Goal: Find specific page/section: Find specific page/section

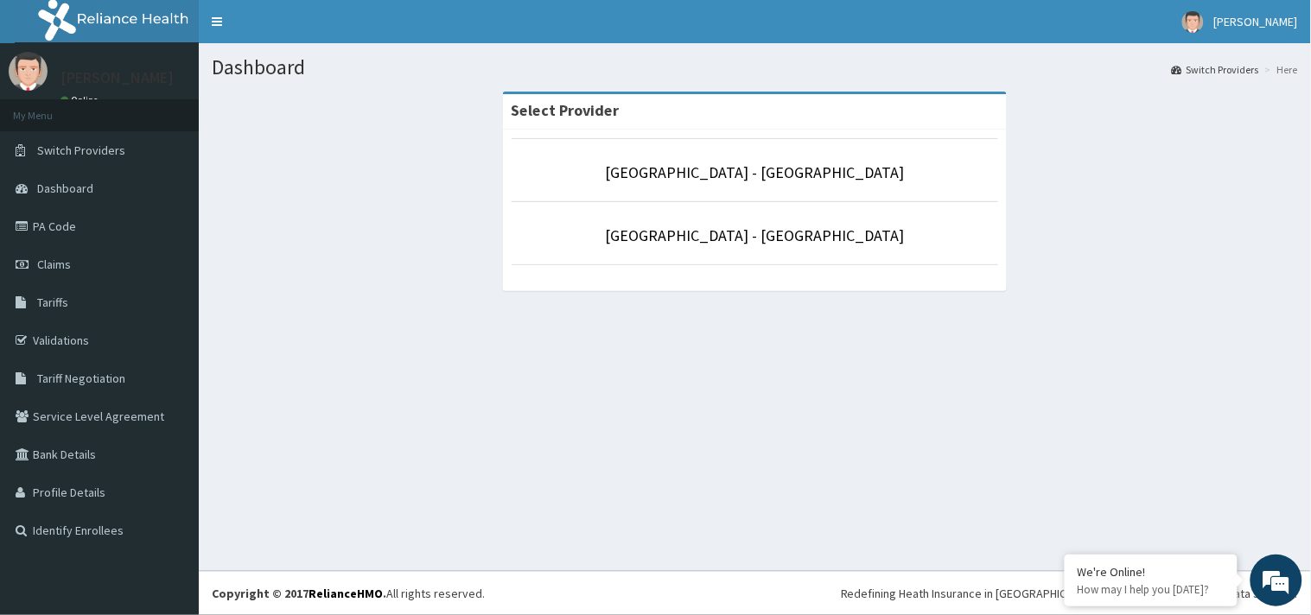
click at [780, 245] on p "[GEOGRAPHIC_DATA] - [GEOGRAPHIC_DATA]" at bounding box center [755, 236] width 487 height 22
click at [792, 239] on link "[GEOGRAPHIC_DATA] - [GEOGRAPHIC_DATA]" at bounding box center [755, 236] width 299 height 20
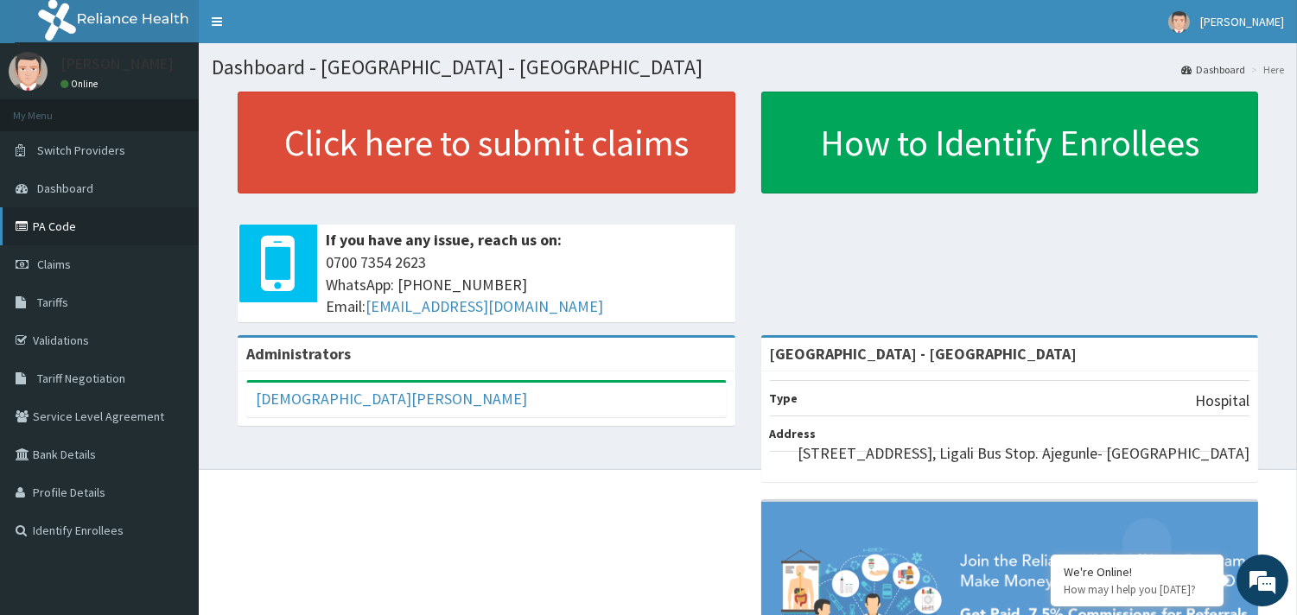
click at [45, 226] on link "PA Code" at bounding box center [99, 226] width 199 height 38
